Goal: Use online tool/utility: Utilize a website feature to perform a specific function

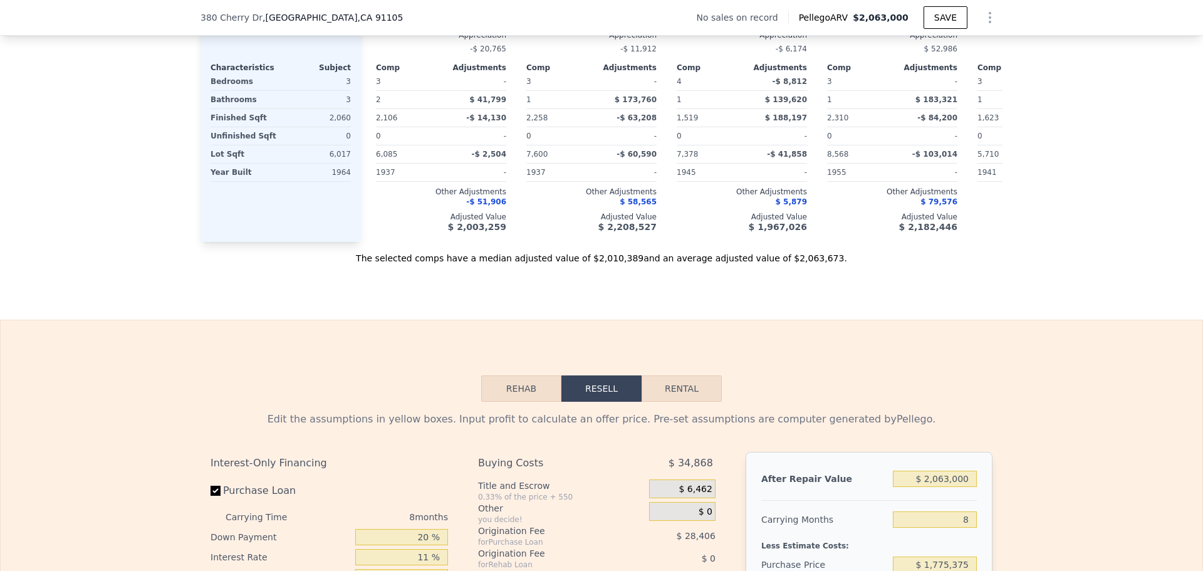
scroll to position [1500, 0]
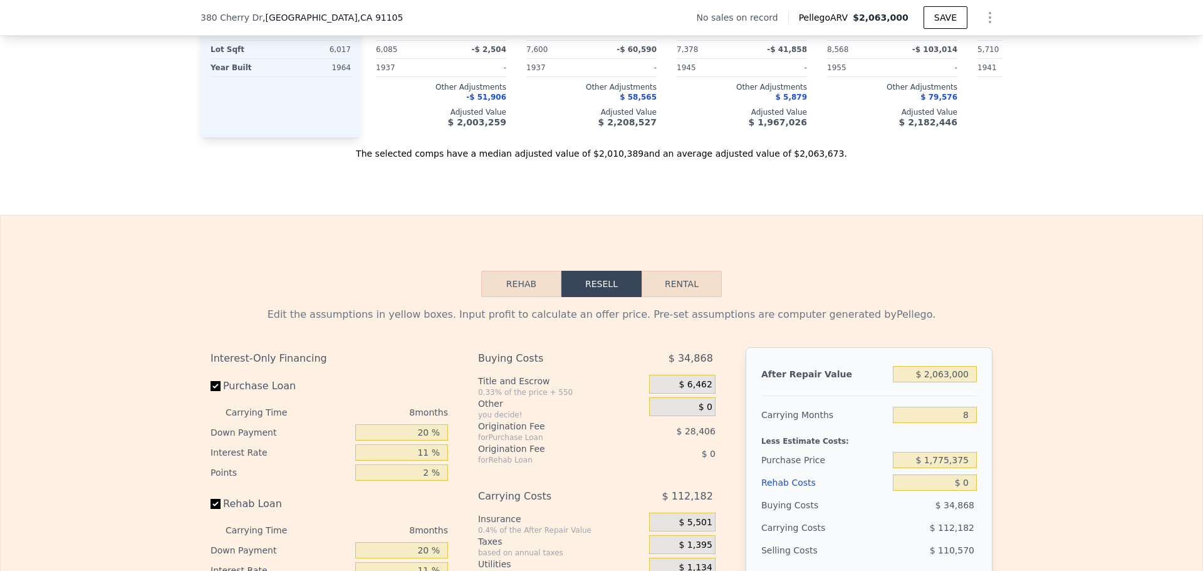
click at [519, 297] on button "Rehab" at bounding box center [521, 284] width 80 height 26
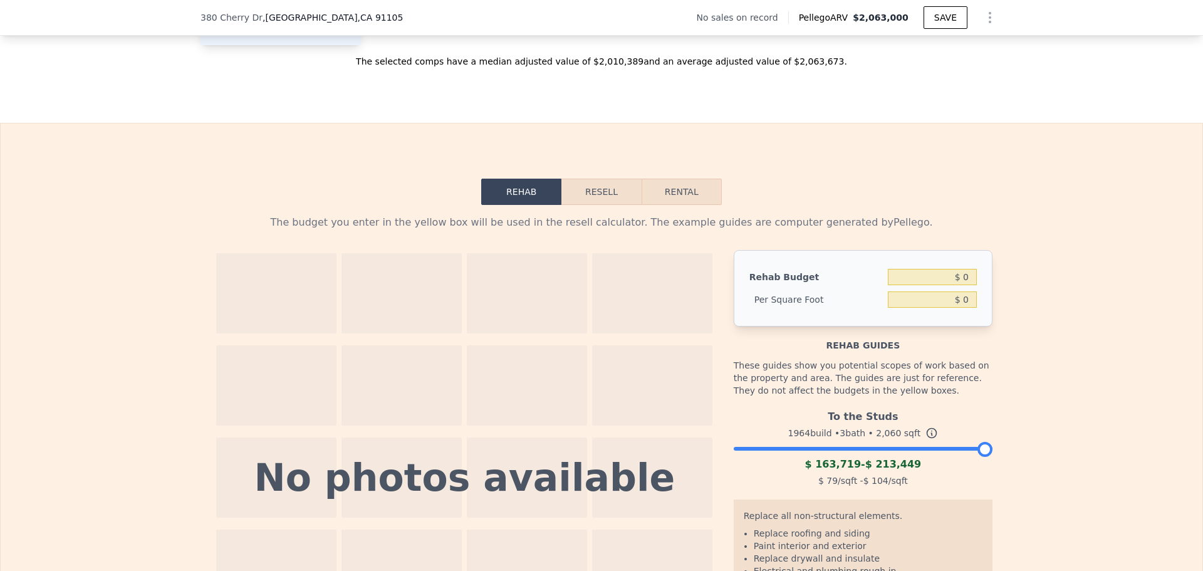
scroll to position [1625, 0]
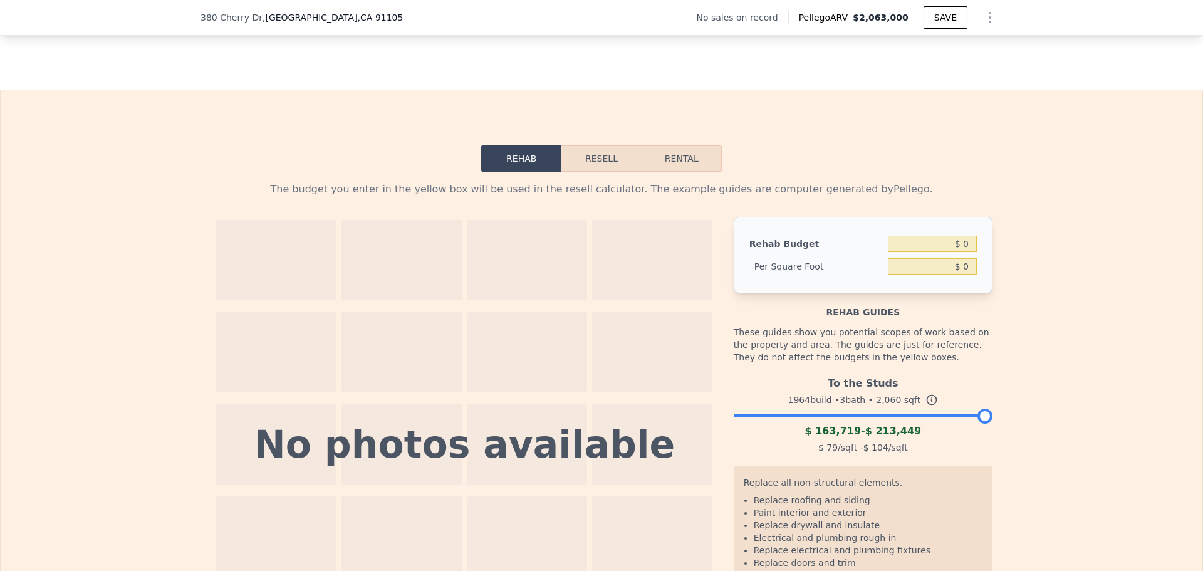
click at [604, 169] on button "Resell" at bounding box center [602, 158] width 80 height 26
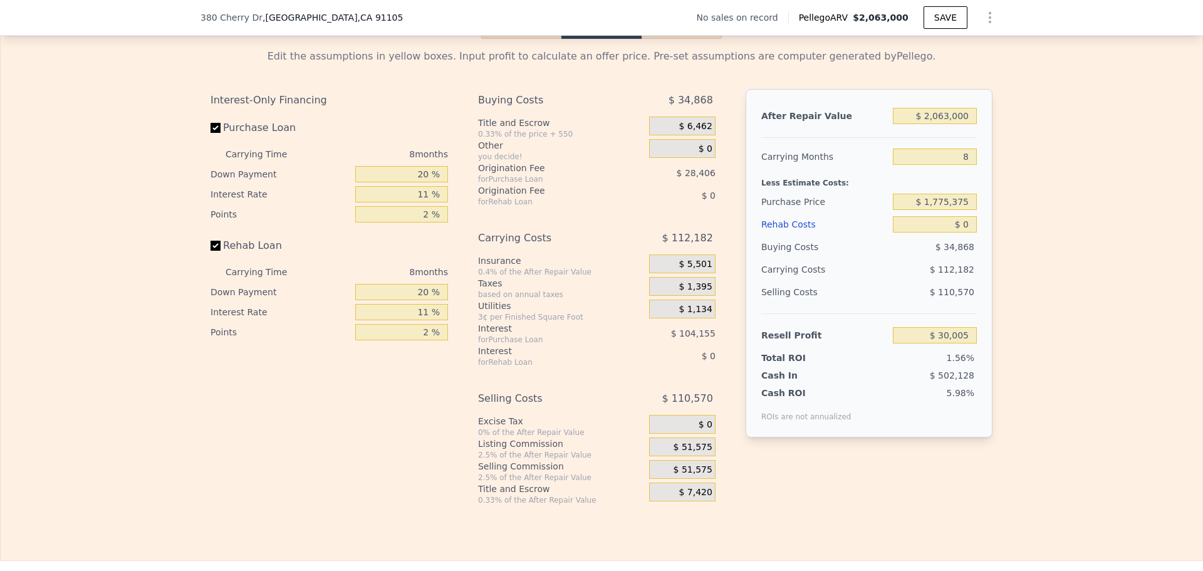
scroll to position [1750, 0]
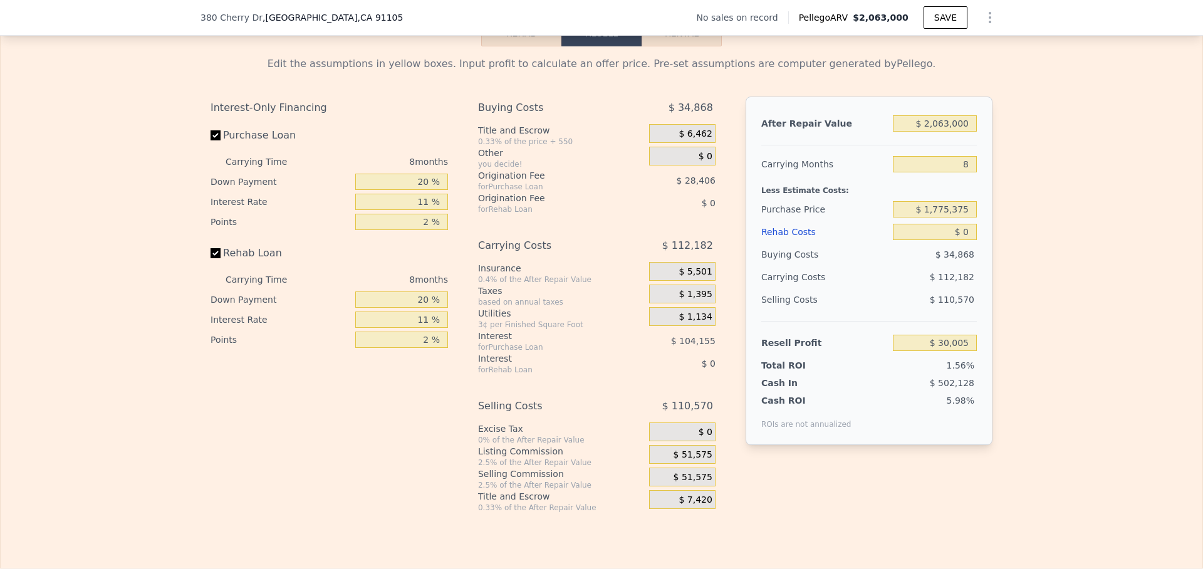
click at [580, 119] on div "Buying Costs" at bounding box center [548, 108] width 140 height 23
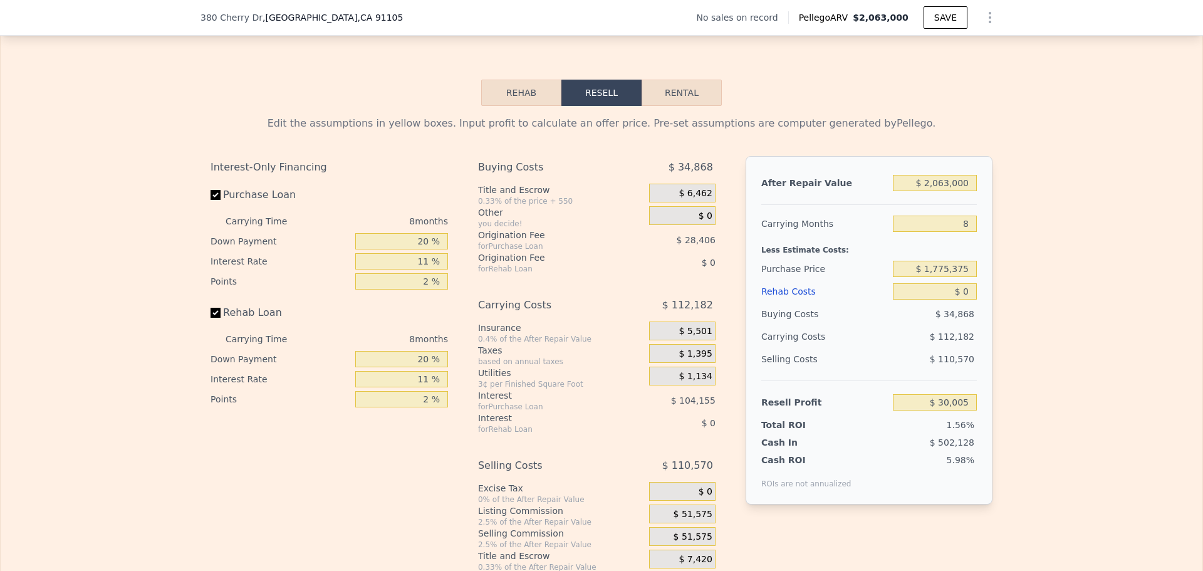
scroll to position [1688, 0]
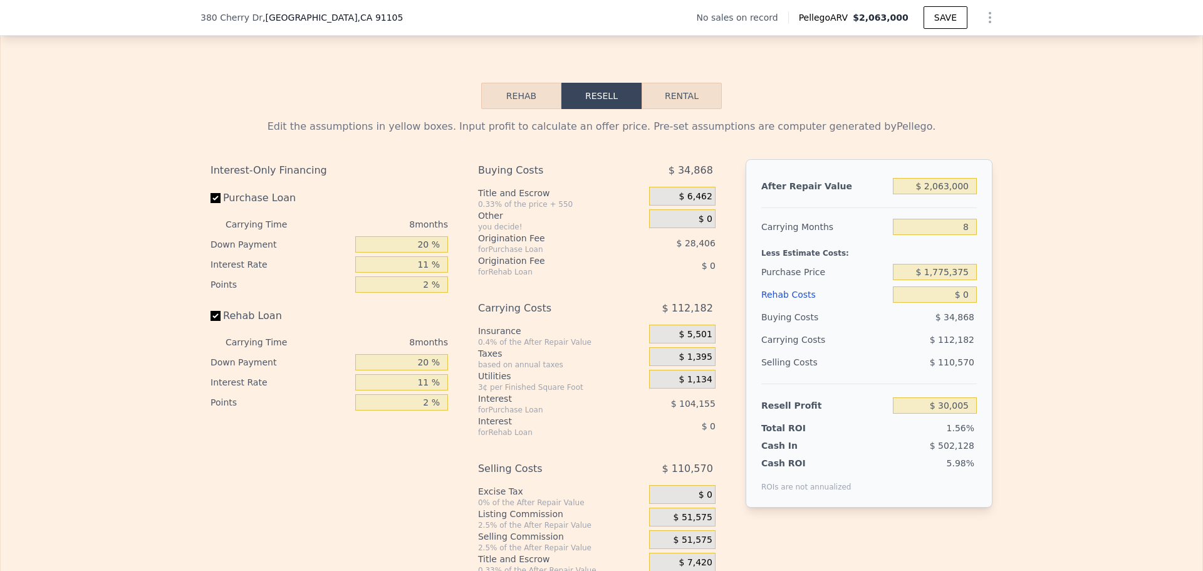
click at [518, 109] on button "Rehab" at bounding box center [521, 96] width 80 height 26
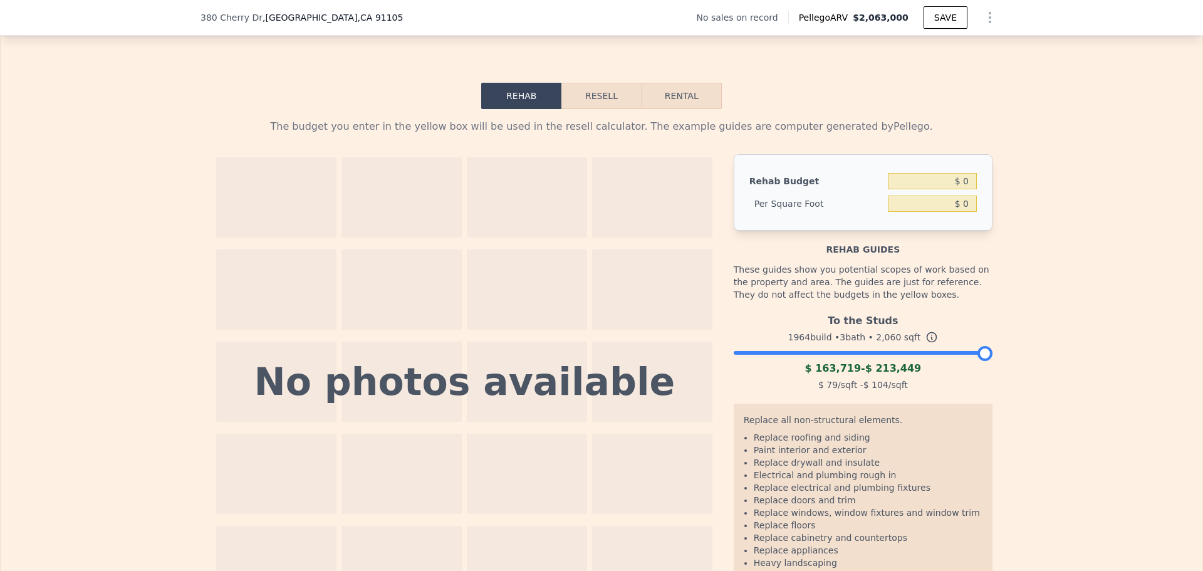
click at [597, 109] on button "Resell" at bounding box center [602, 96] width 80 height 26
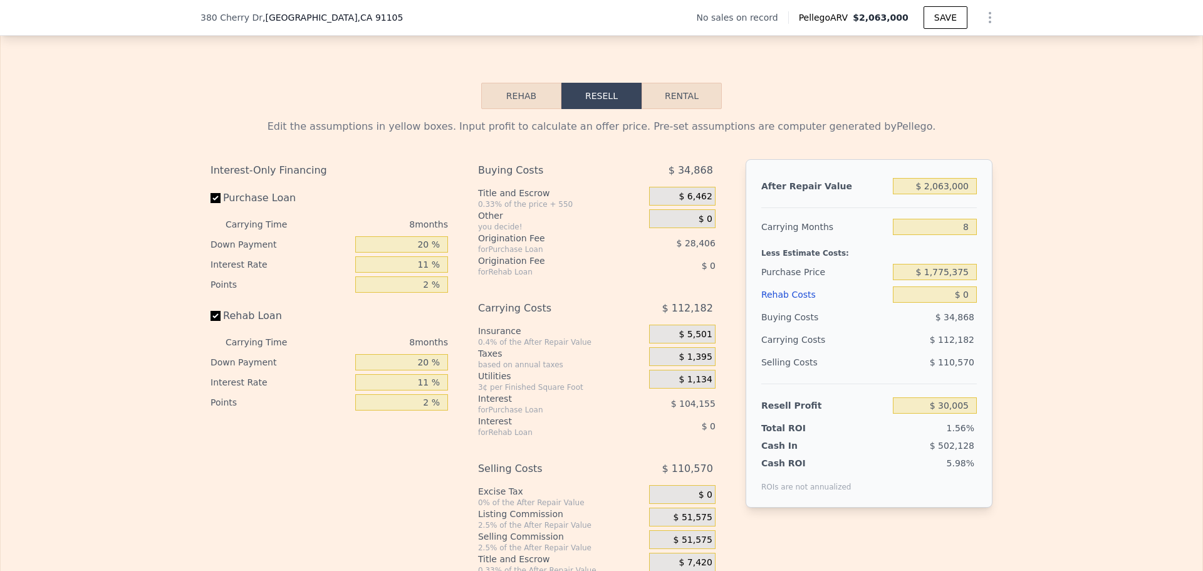
scroll to position [1750, 0]
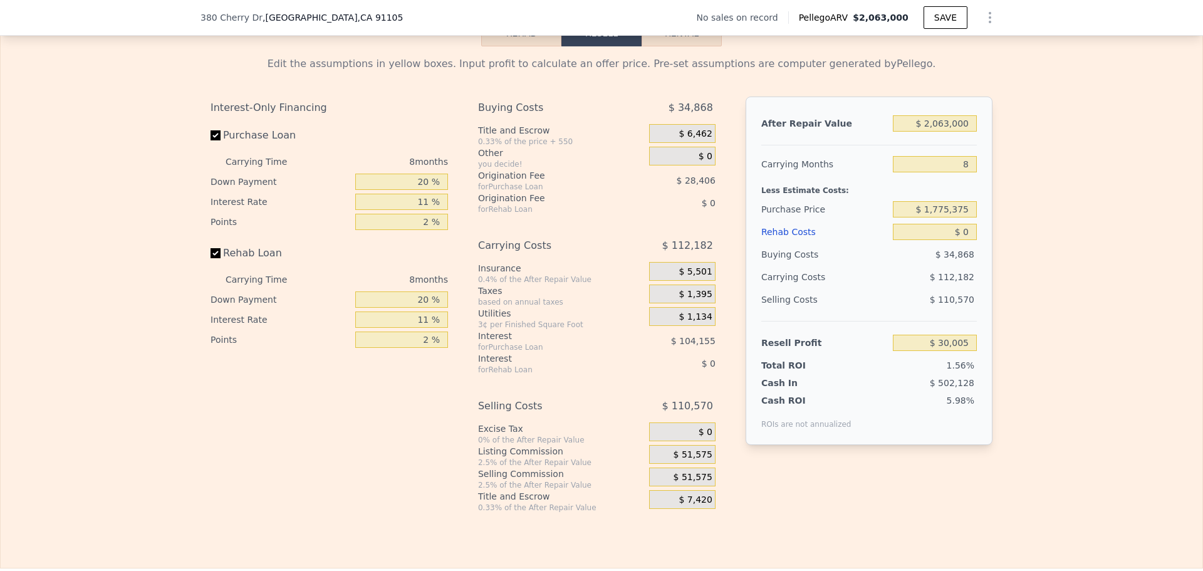
click at [686, 323] on span "$ 1,134" at bounding box center [695, 316] width 33 height 11
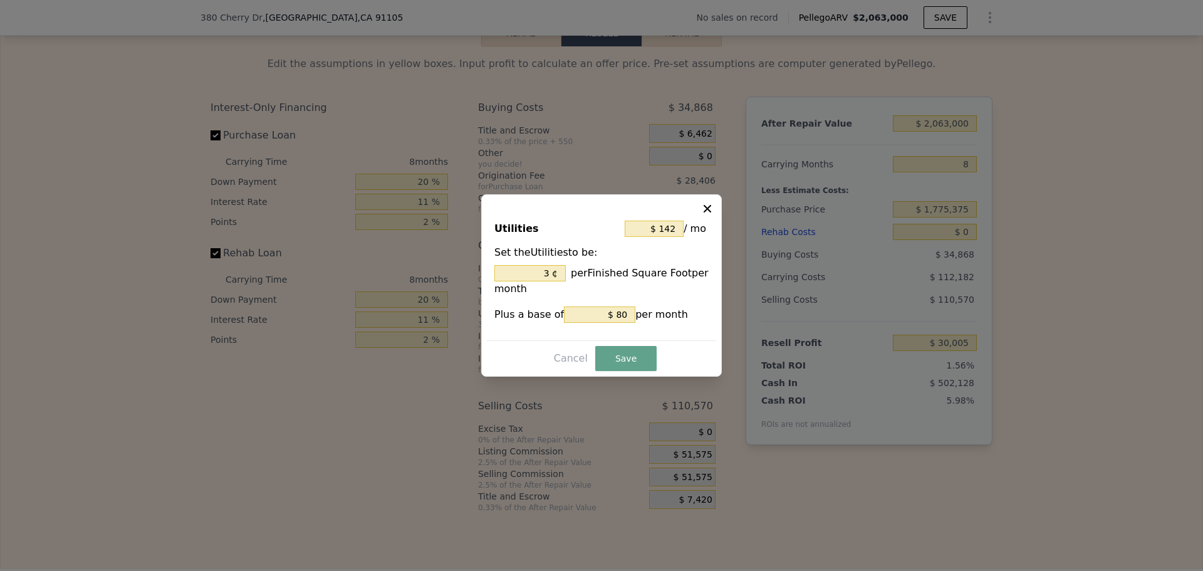
click at [706, 206] on icon at bounding box center [707, 208] width 13 height 13
type input "3 %"
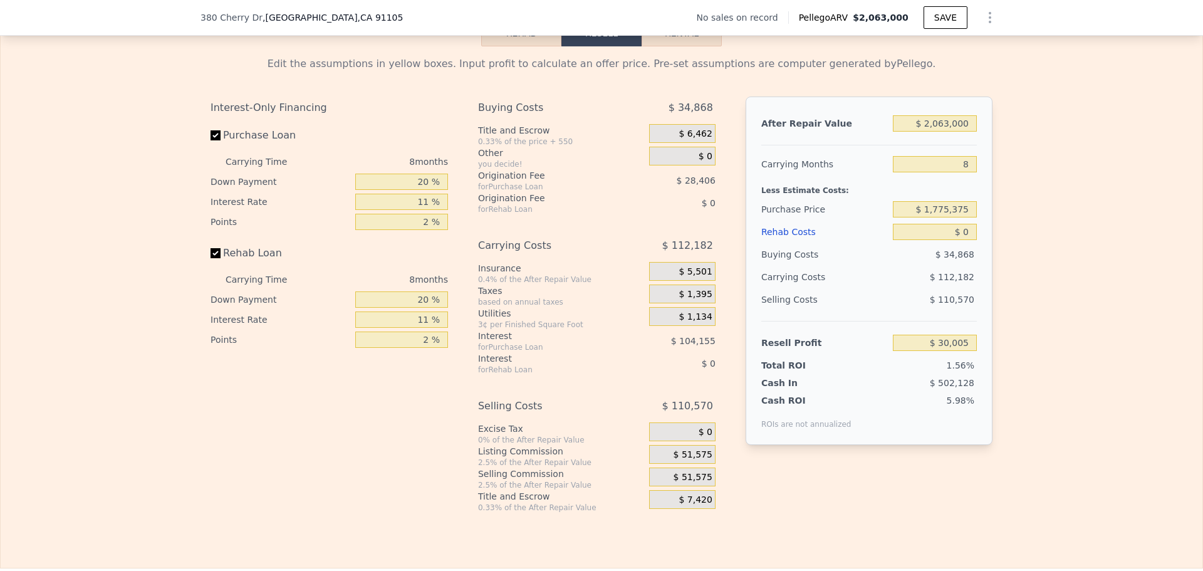
scroll to position [1813, 0]
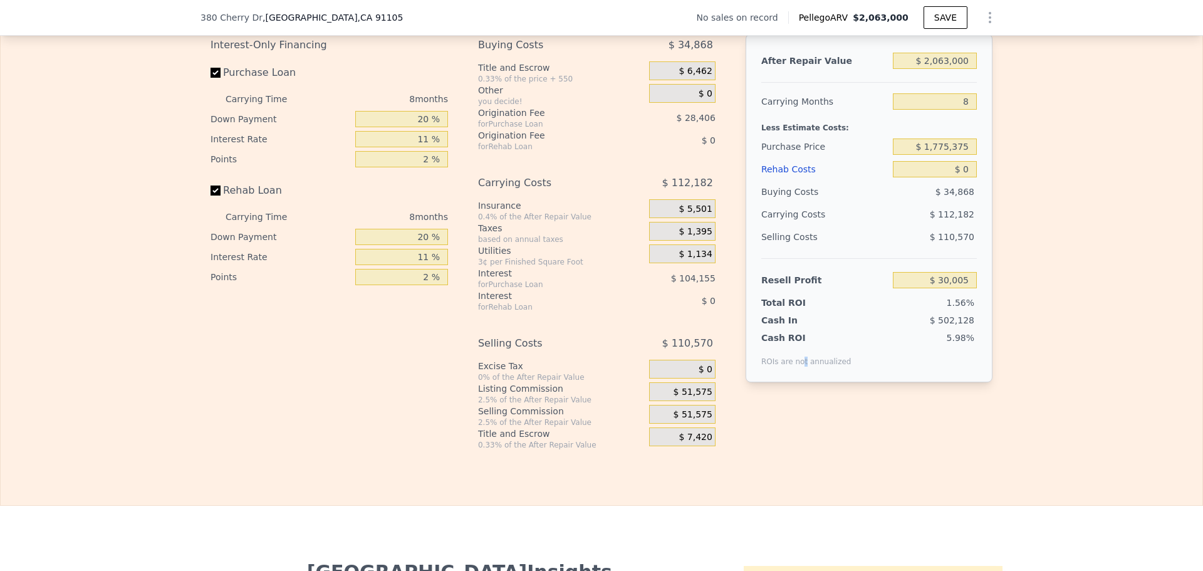
click at [796, 450] on div "Interest-Only Financing Purchase Loan Carrying Time 8 months Down Payment 20 % …" at bounding box center [602, 242] width 782 height 416
click at [211, 78] on input "Purchase Loan" at bounding box center [216, 73] width 10 height 10
checkbox input "false"
type input "$ 162,563"
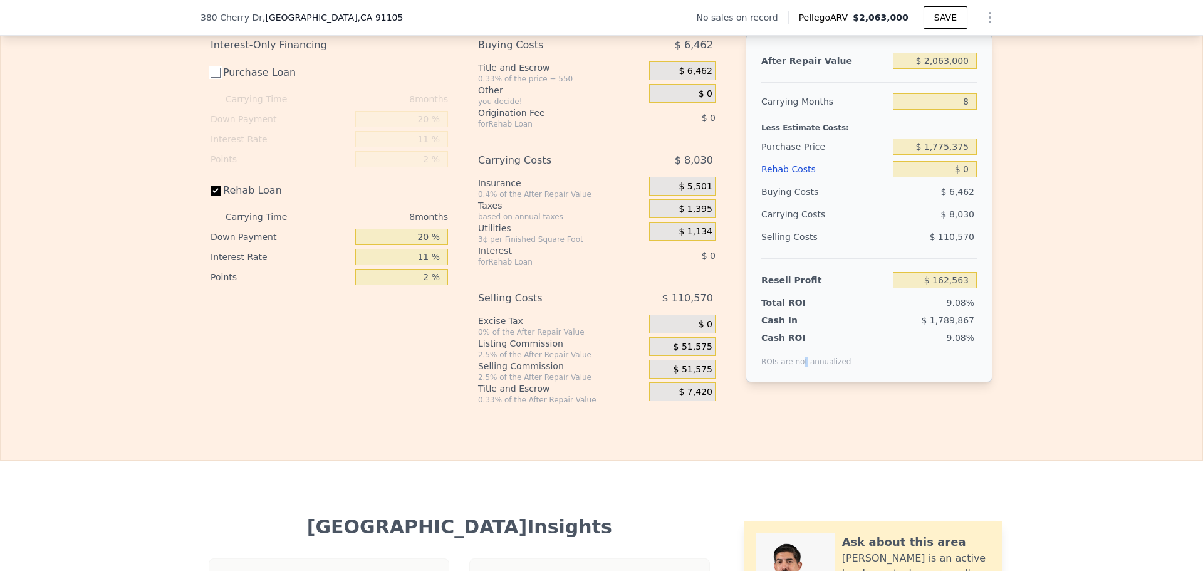
click at [211, 78] on input "Purchase Loan" at bounding box center [216, 73] width 10 height 10
checkbox input "true"
type input "$ 30,005"
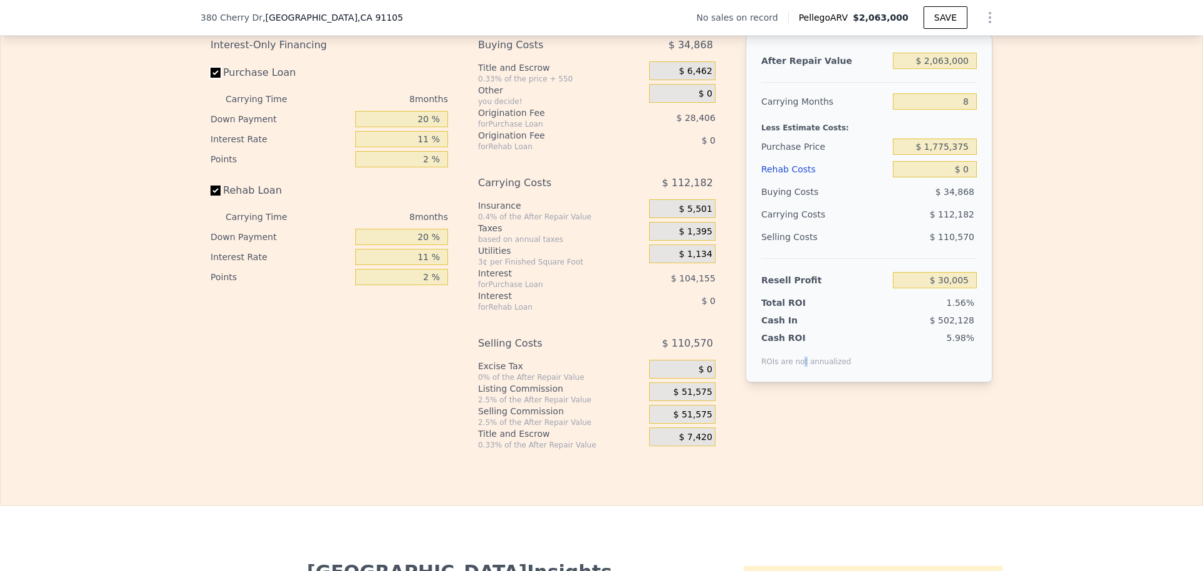
click at [211, 78] on input "Purchase Loan" at bounding box center [216, 73] width 10 height 10
checkbox input "false"
type input "$ 162,563"
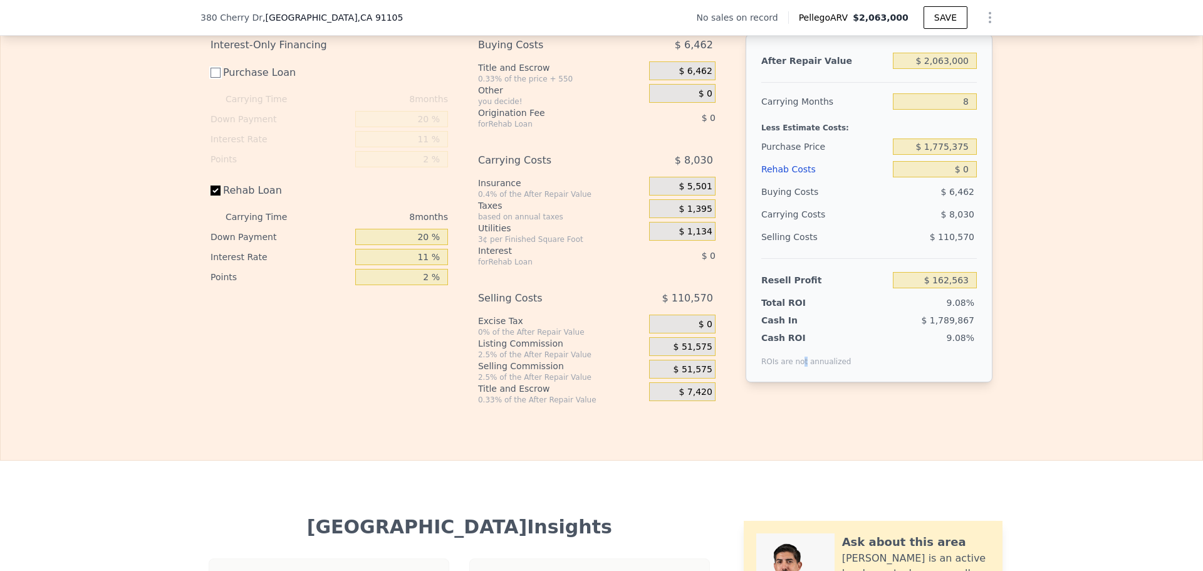
click at [212, 78] on input "Purchase Loan" at bounding box center [216, 73] width 10 height 10
checkbox input "true"
type input "$ 30,005"
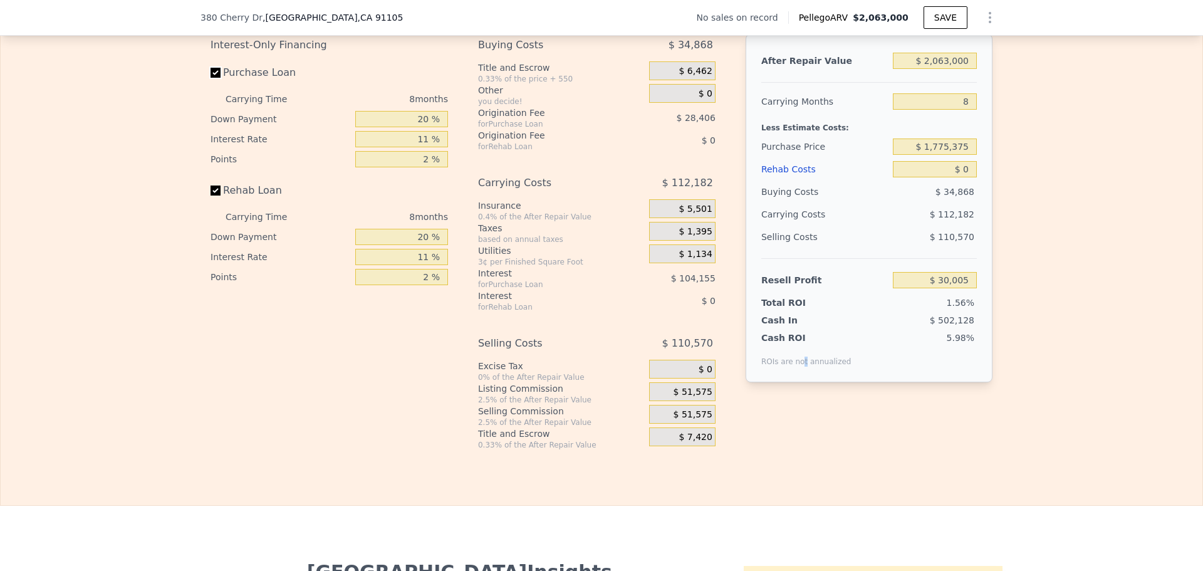
click at [212, 78] on input "Purchase Loan" at bounding box center [216, 73] width 10 height 10
checkbox input "false"
type input "$ 162,563"
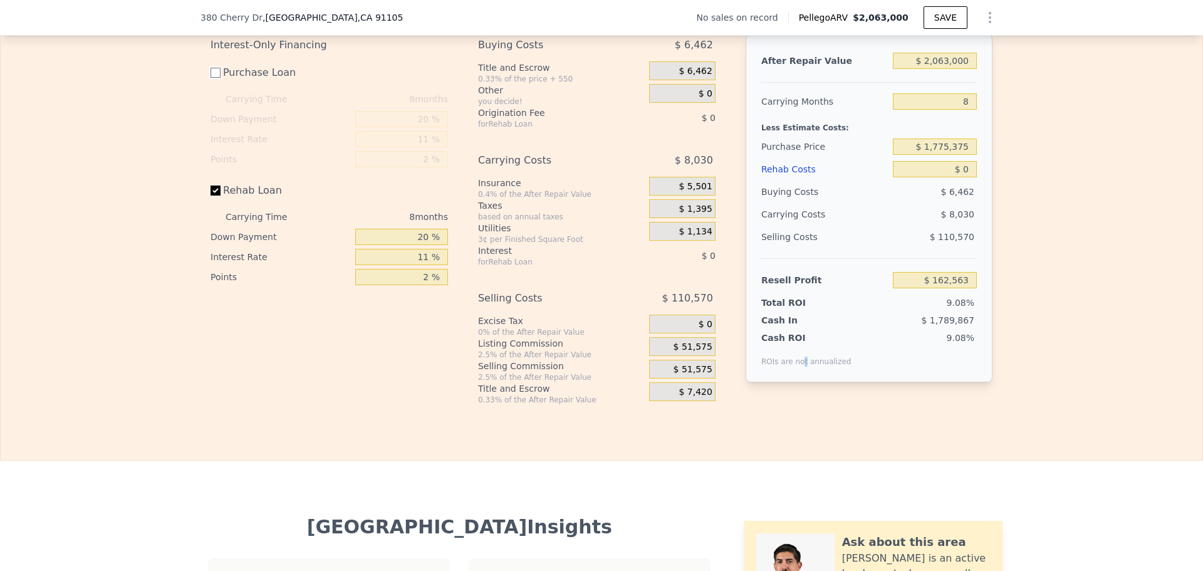
click at [212, 78] on input "Purchase Loan" at bounding box center [216, 73] width 10 height 10
checkbox input "true"
type input "$ 30,005"
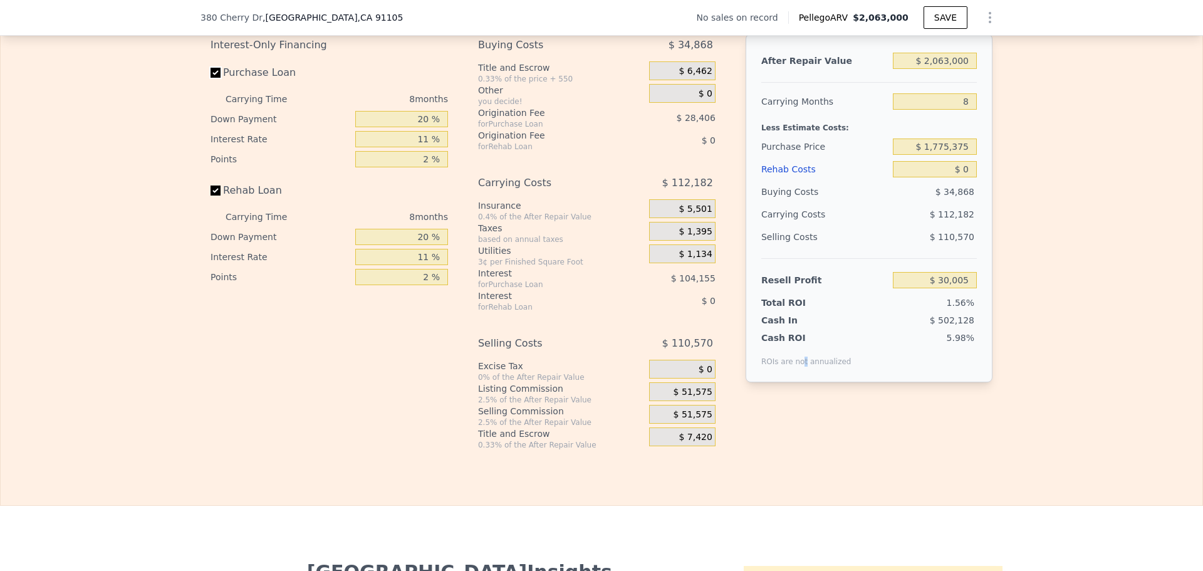
click at [212, 78] on input "Purchase Loan" at bounding box center [216, 73] width 10 height 10
checkbox input "false"
type input "$ 162,563"
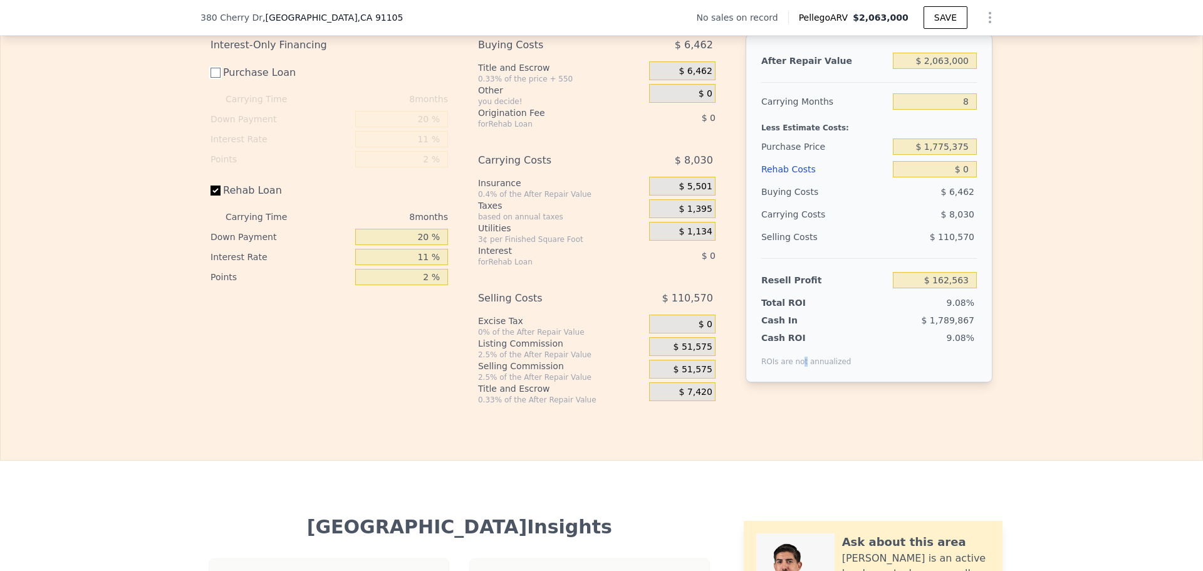
click at [212, 78] on input "Purchase Loan" at bounding box center [216, 73] width 10 height 10
checkbox input "true"
type input "$ 30,005"
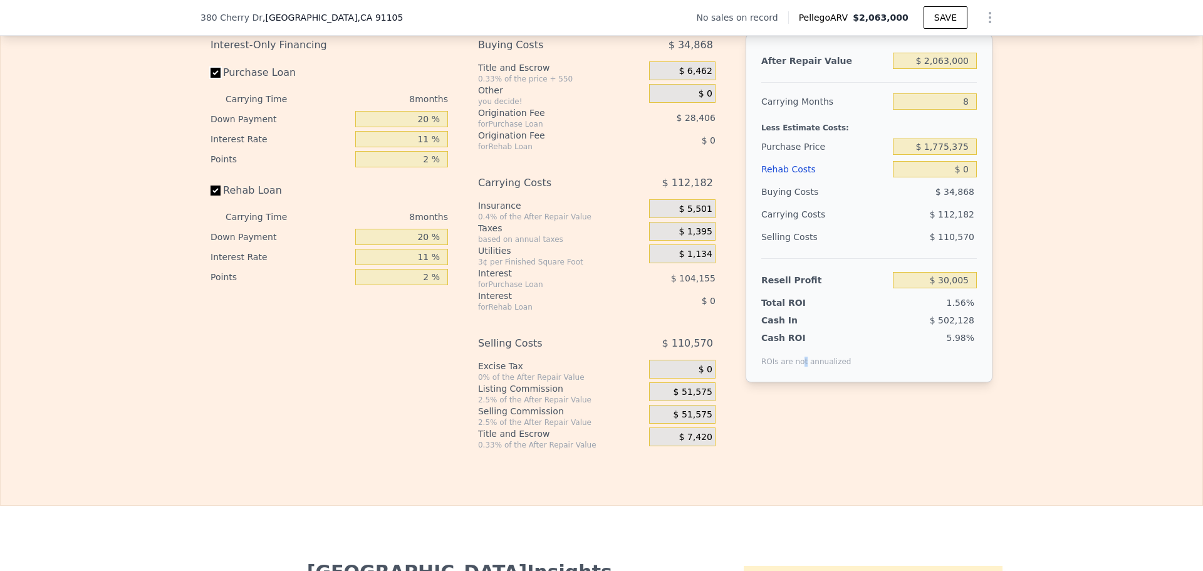
click at [212, 78] on input "Purchase Loan" at bounding box center [216, 73] width 10 height 10
checkbox input "false"
type input "$ 162,563"
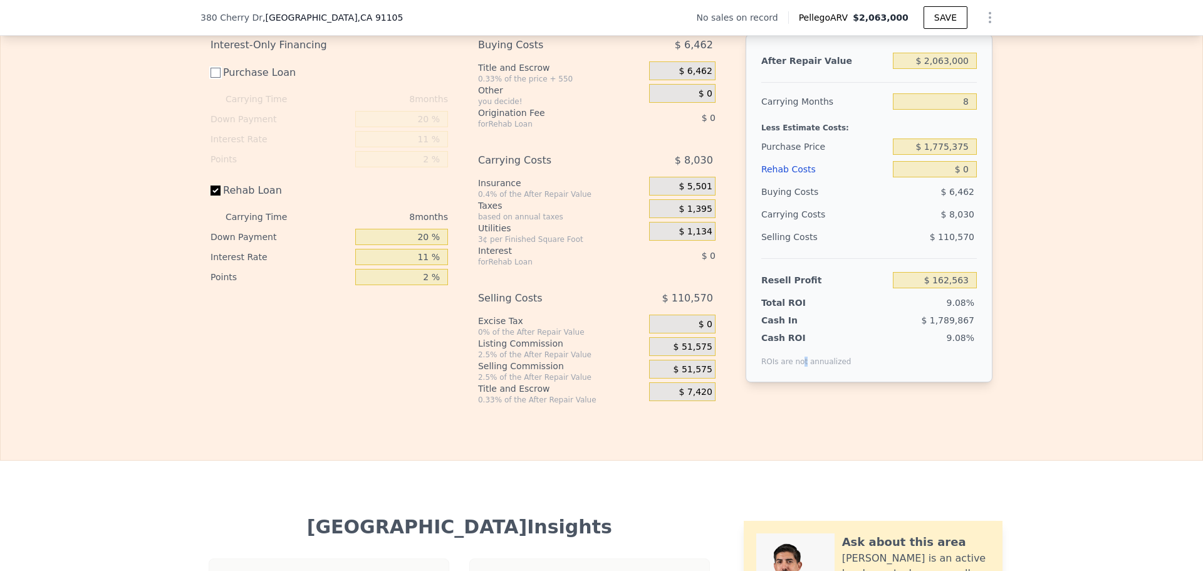
click at [212, 78] on input "Purchase Loan" at bounding box center [216, 73] width 10 height 10
checkbox input "true"
type input "$ 30,005"
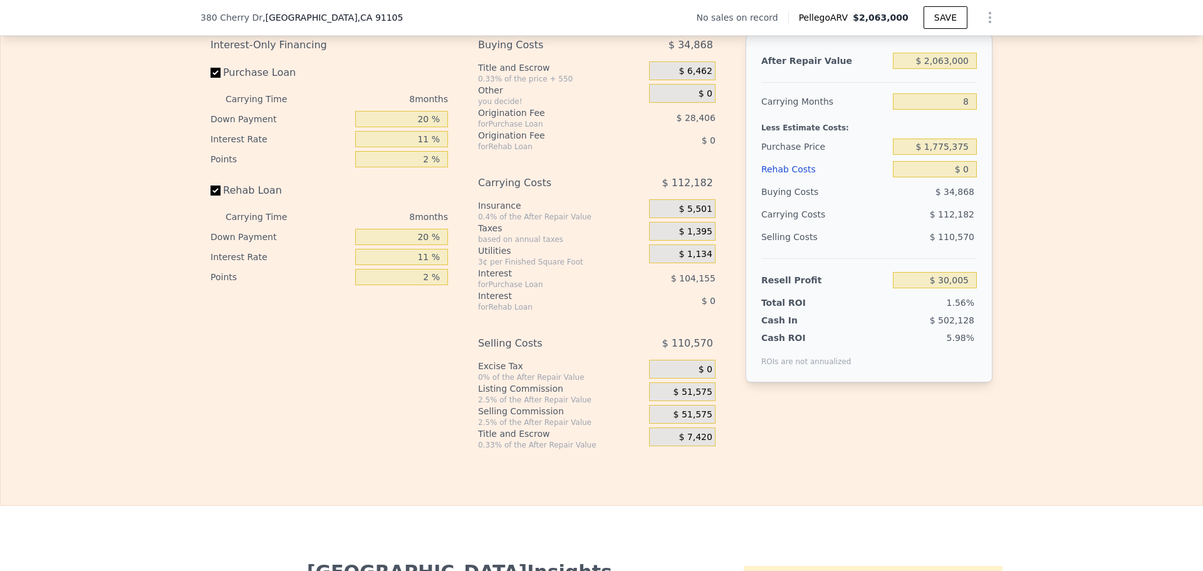
click at [823, 430] on div "After Repair Value $ 2,063,000 Carrying Months 8 Less Estimate Costs: Purchase …" at bounding box center [869, 232] width 247 height 396
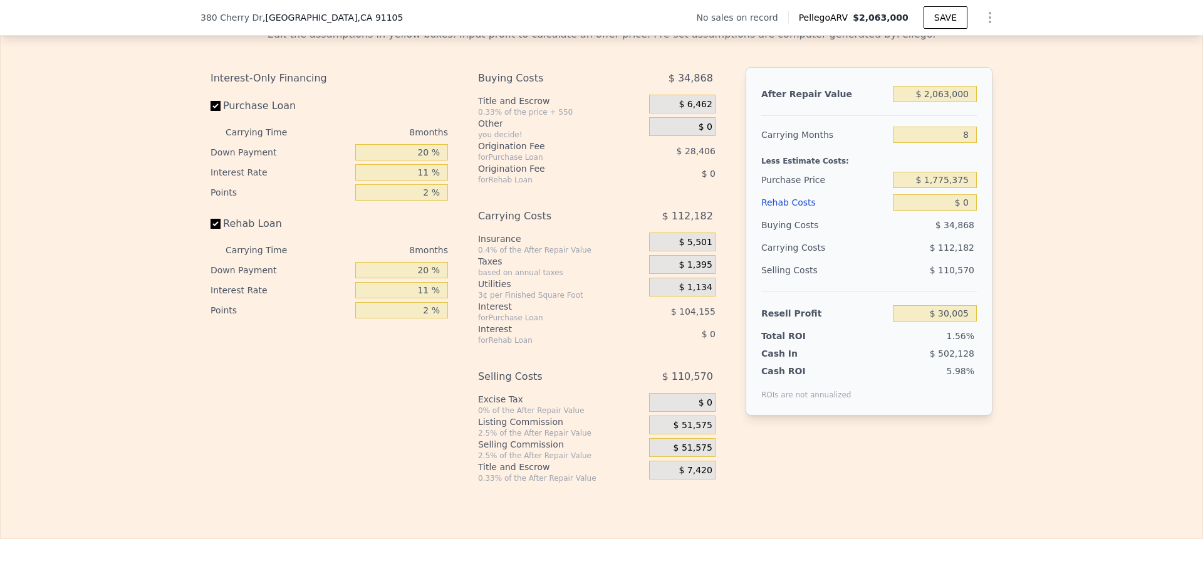
scroll to position [1750, 0]
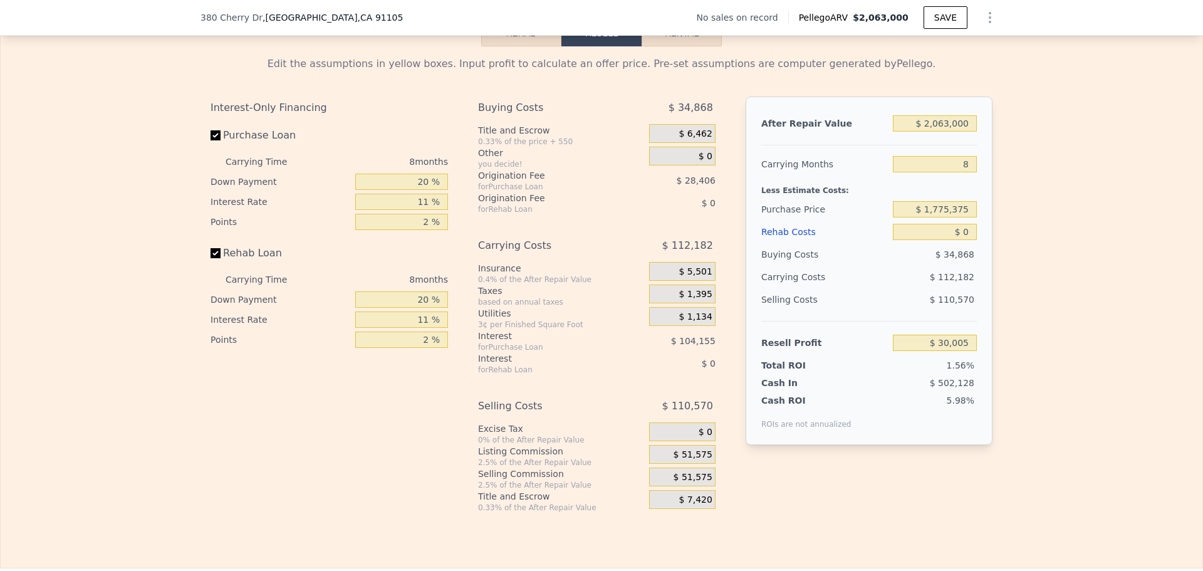
click at [367, 440] on div "Interest-Only Financing Purchase Loan Carrying Time 8 months Down Payment 20 % …" at bounding box center [335, 305] width 248 height 416
